Goal: Find specific page/section: Find specific page/section

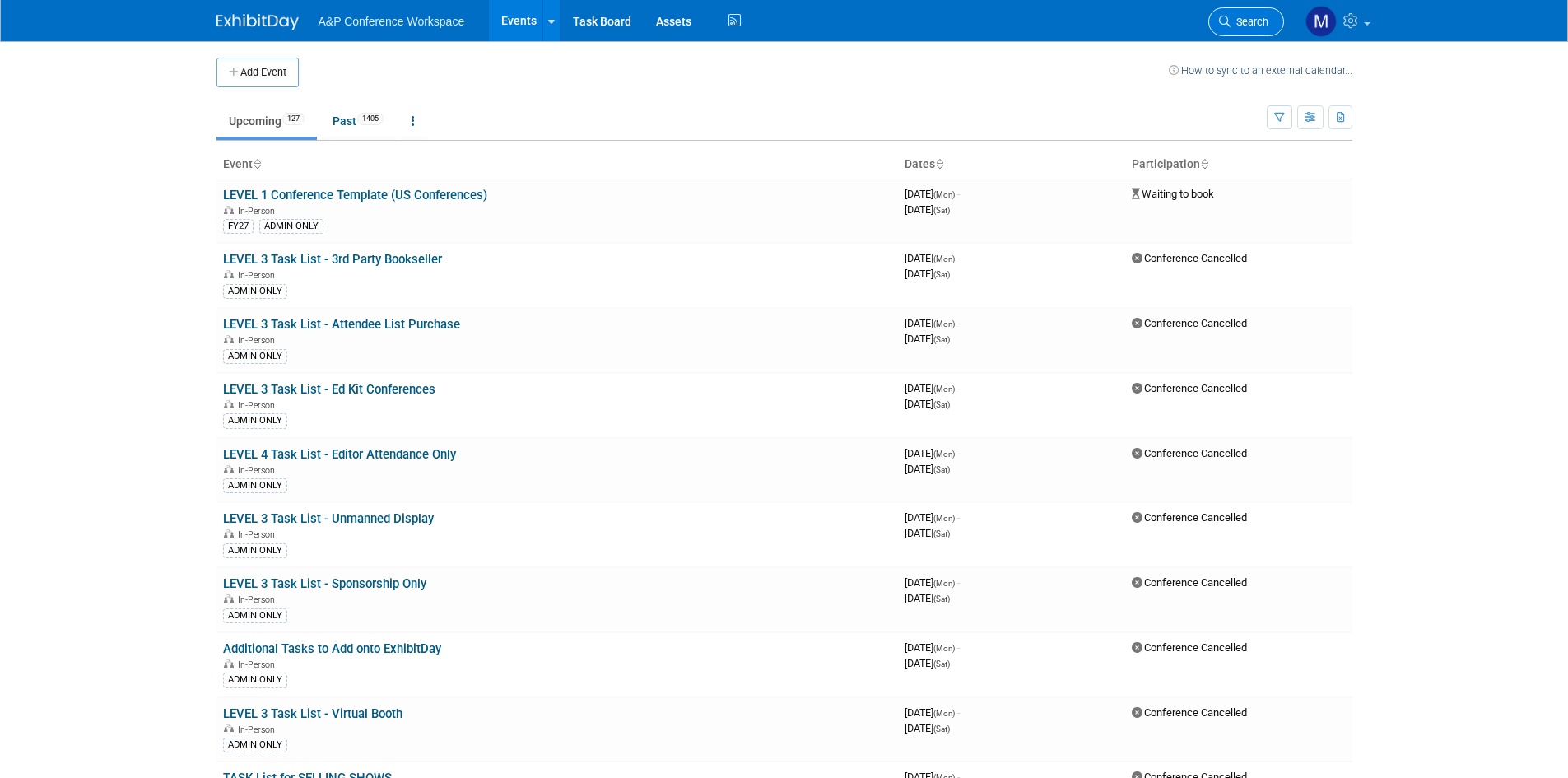
click at [1245, 24] on span "Search" at bounding box center [1249, 22] width 38 height 12
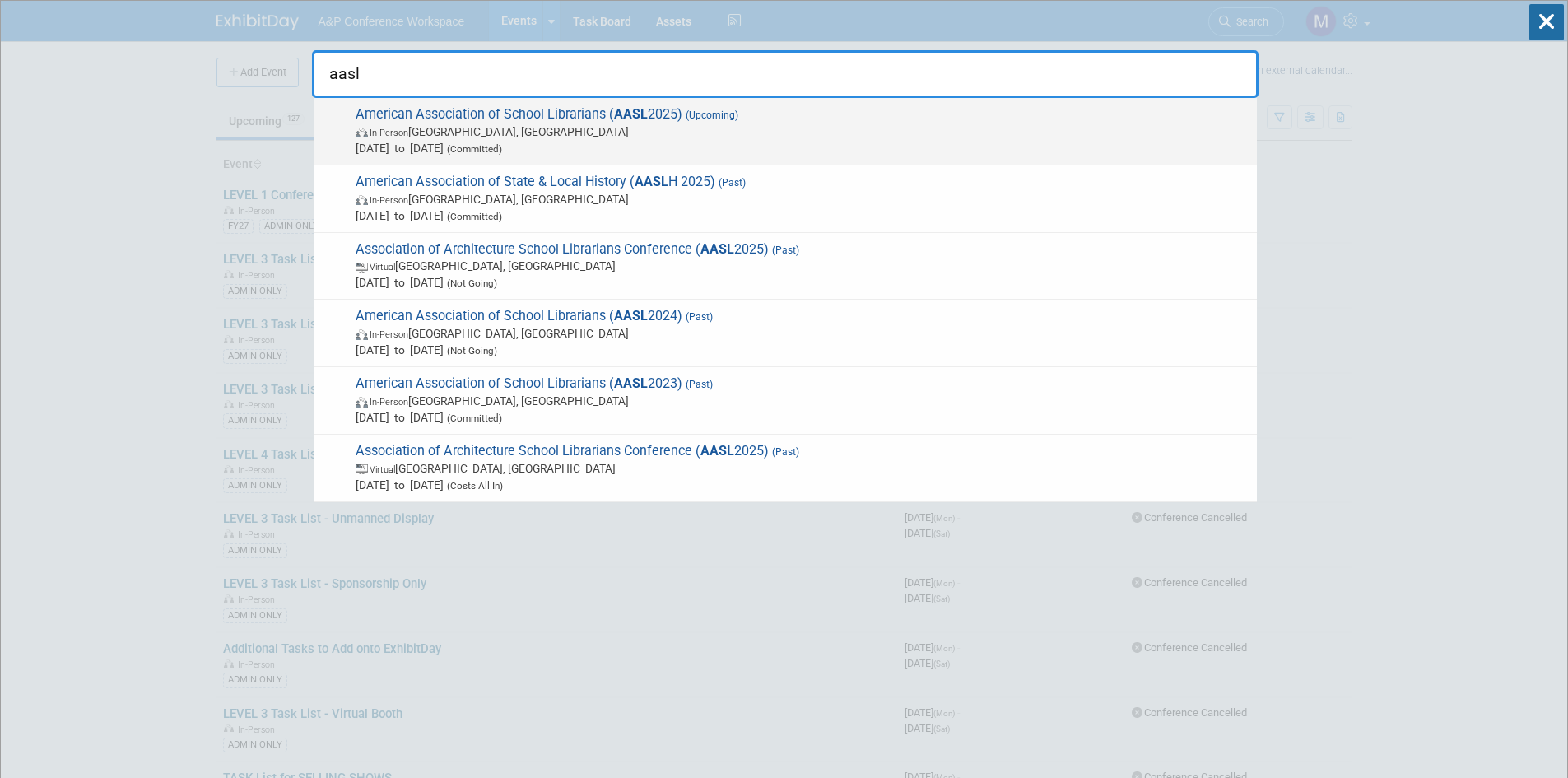
type input "aasl"
click at [515, 113] on span "American Association of School Librarians ( AASL 2025) (Upcoming) In-Person [GE…" at bounding box center [799, 130] width 898 height 50
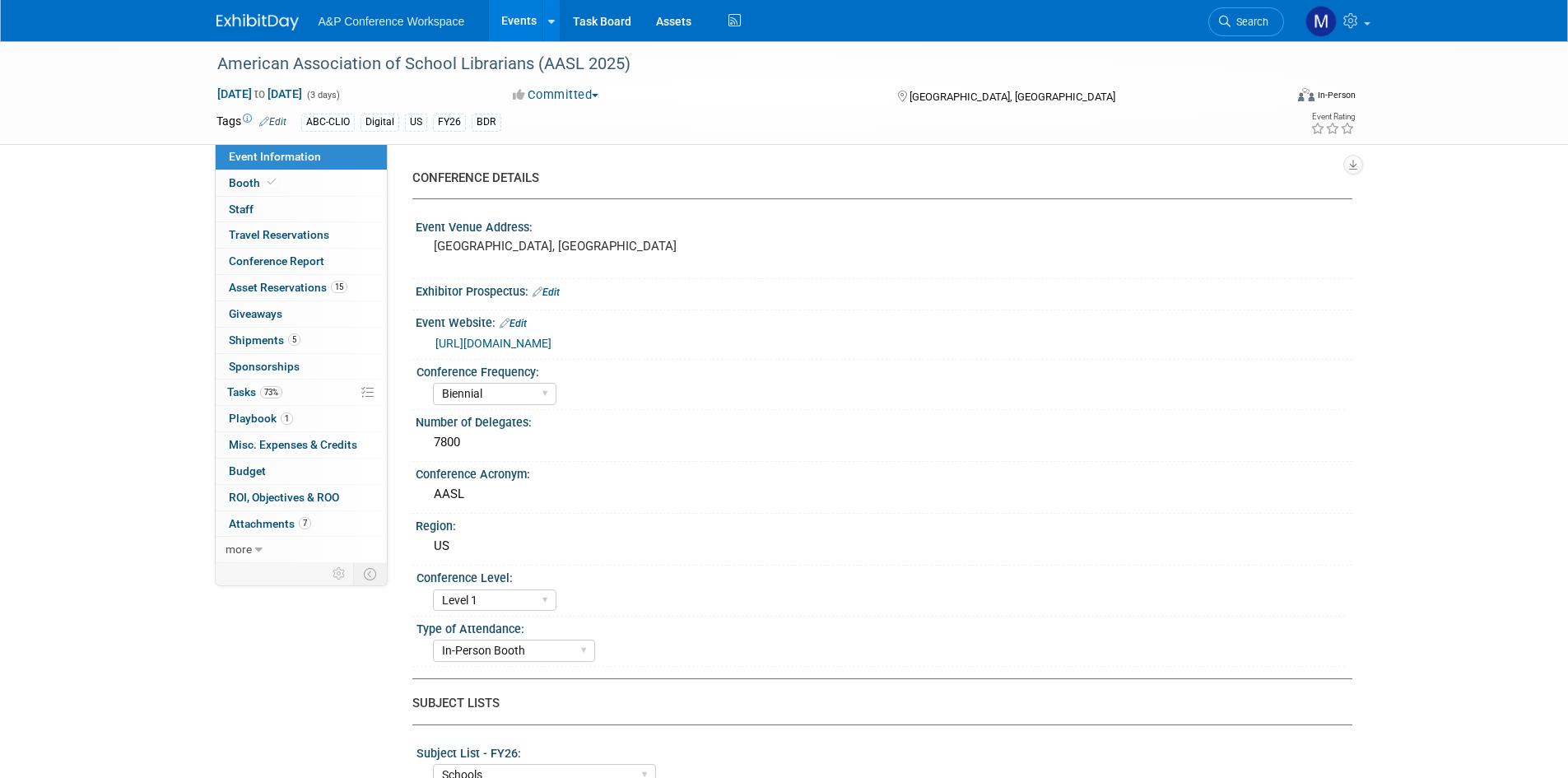
select select "Biennial"
select select "Level 1"
select select "In-Person Booth"
select select "Schools"
select select "Bloomsbury Digital Resources"
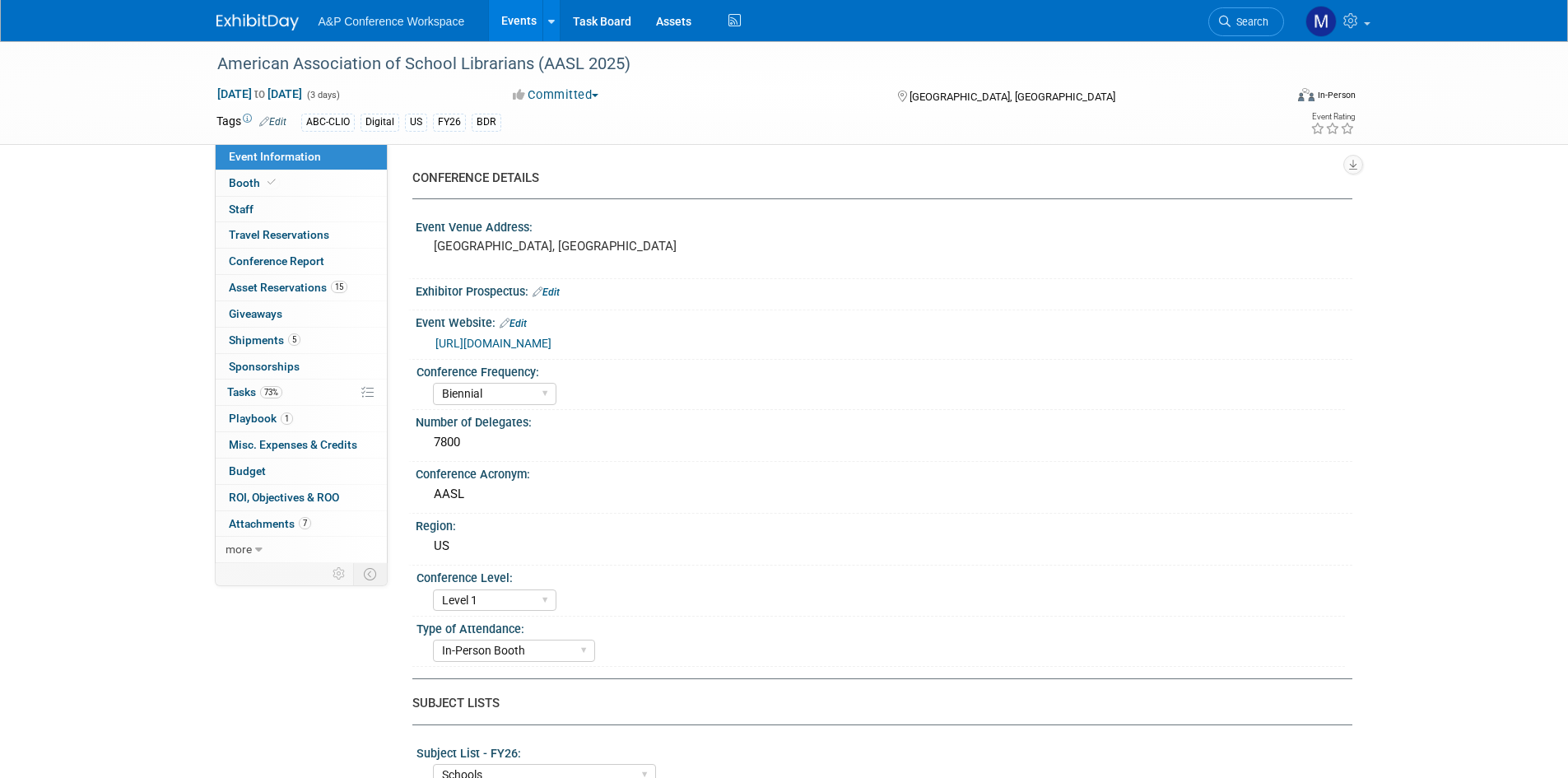
select select "Anne Weston"
select select "Mark Strong"
select select "Veronica Dove"
select select "BDR Product Awareness and Trial Generation​"
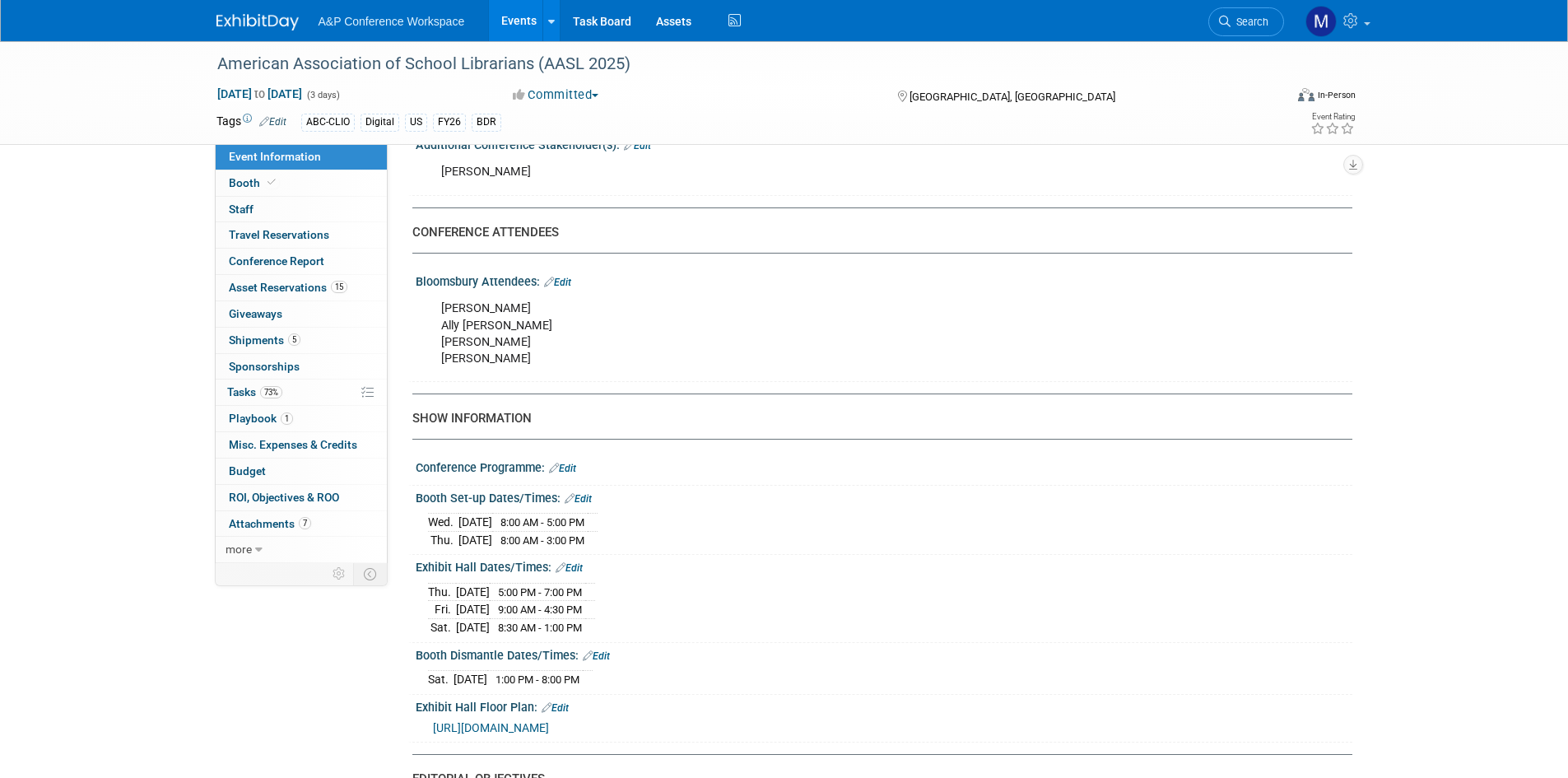
scroll to position [989, 0]
